Goal: Information Seeking & Learning: Check status

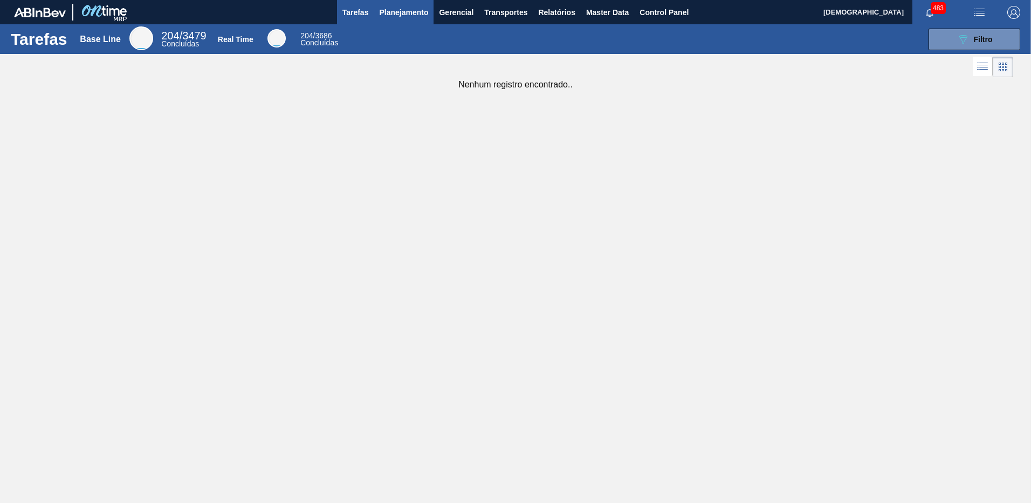
click at [409, 15] on span "Planejamento" at bounding box center [403, 12] width 49 height 13
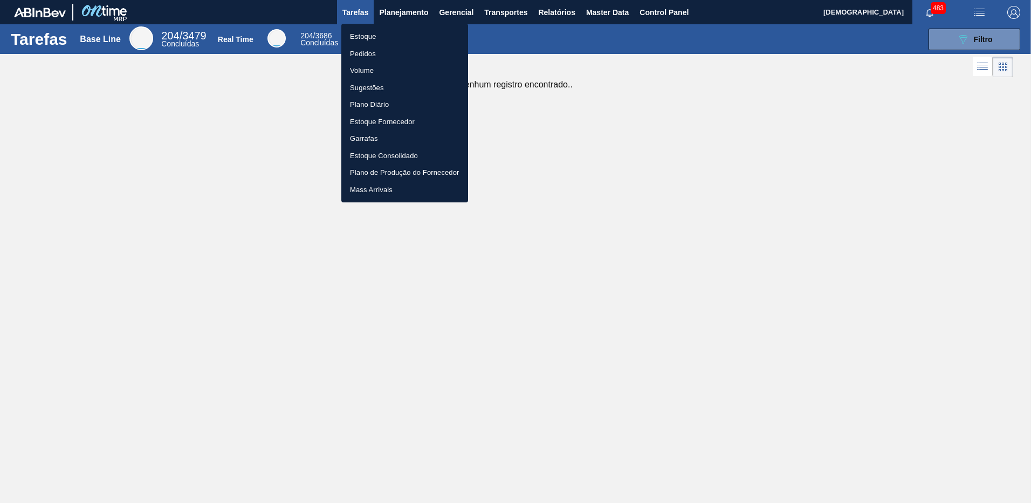
click at [369, 38] on li "Estoque" at bounding box center [404, 36] width 127 height 17
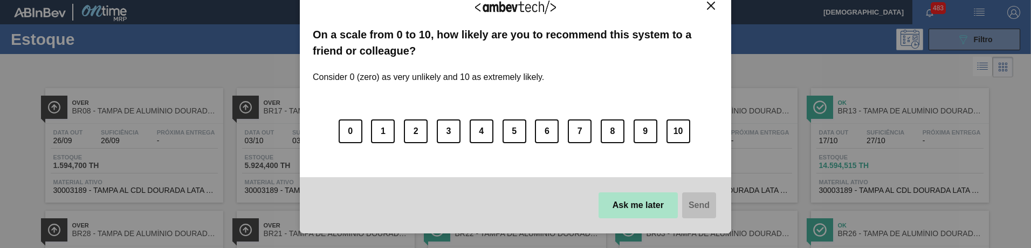
click at [627, 198] on button "Ask me later" at bounding box center [638, 205] width 79 height 26
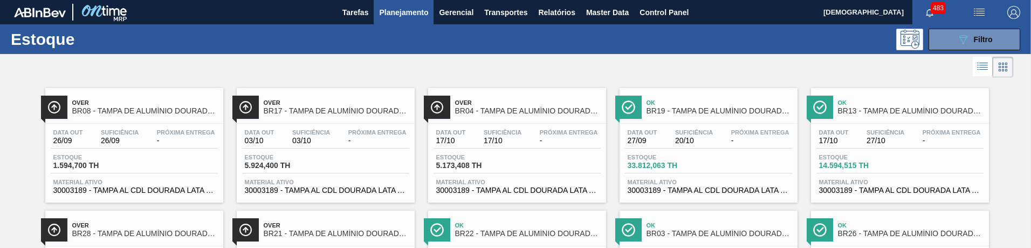
click at [667, 136] on div "Data [DATE] Suficiência 20/10 Próxima Entrega -" at bounding box center [708, 138] width 167 height 19
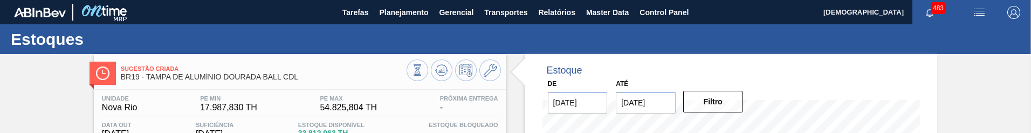
drag, startPoint x: 601, startPoint y: 112, endPoint x: 134, endPoint y: 50, distance: 470.6
click at [134, 50] on div "Estoques" at bounding box center [515, 39] width 1031 height 30
